Goal: Information Seeking & Learning: Learn about a topic

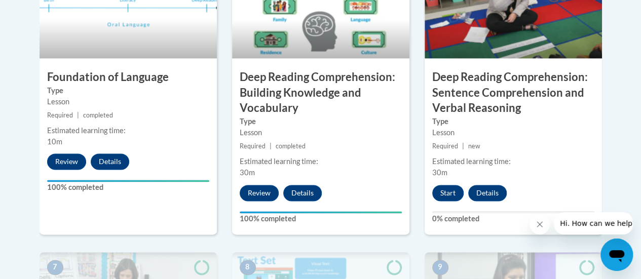
scroll to position [647, 0]
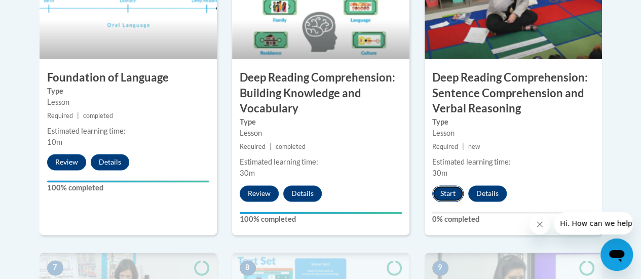
click at [445, 191] on button "Start" at bounding box center [447, 193] width 31 height 16
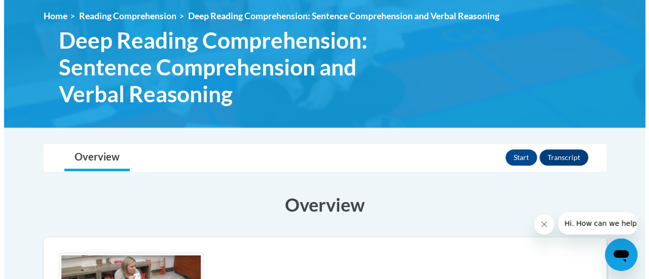
scroll to position [102, 0]
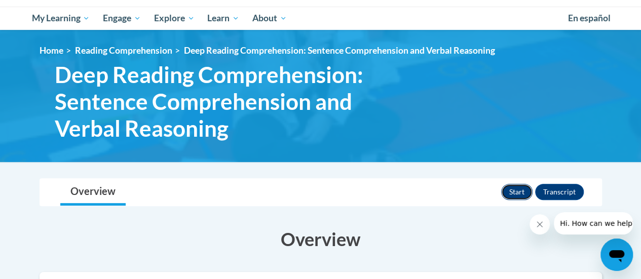
click at [517, 189] on button "Start" at bounding box center [516, 192] width 31 height 16
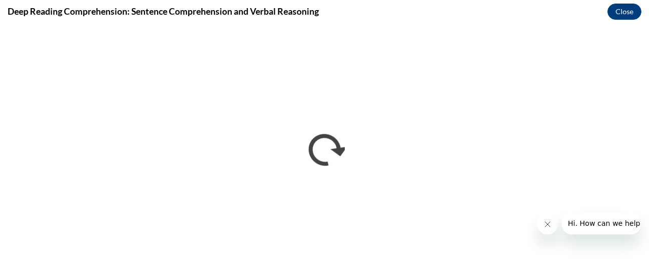
scroll to position [0, 0]
